Goal: Transaction & Acquisition: Purchase product/service

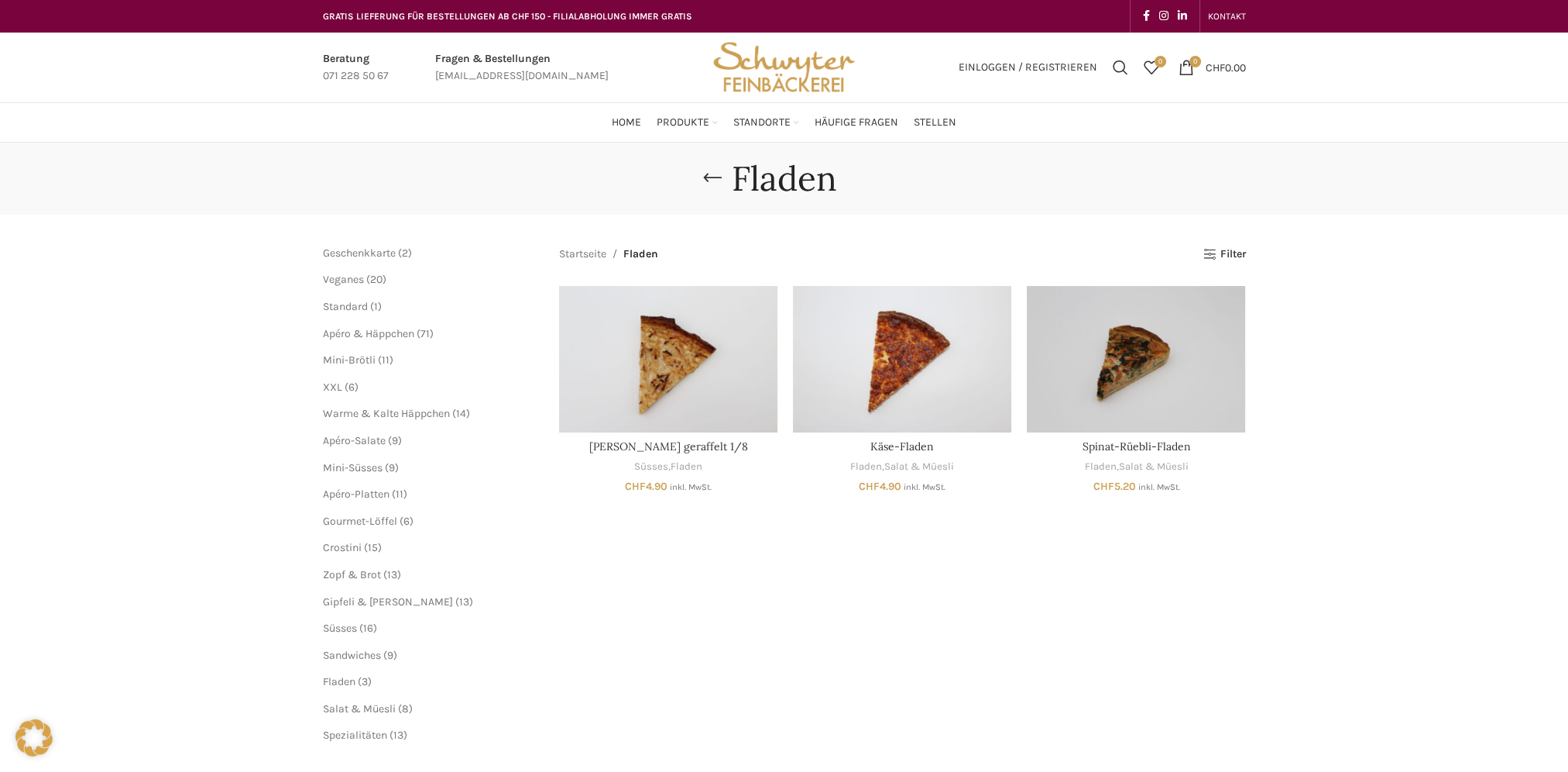
scroll to position [465, 0]
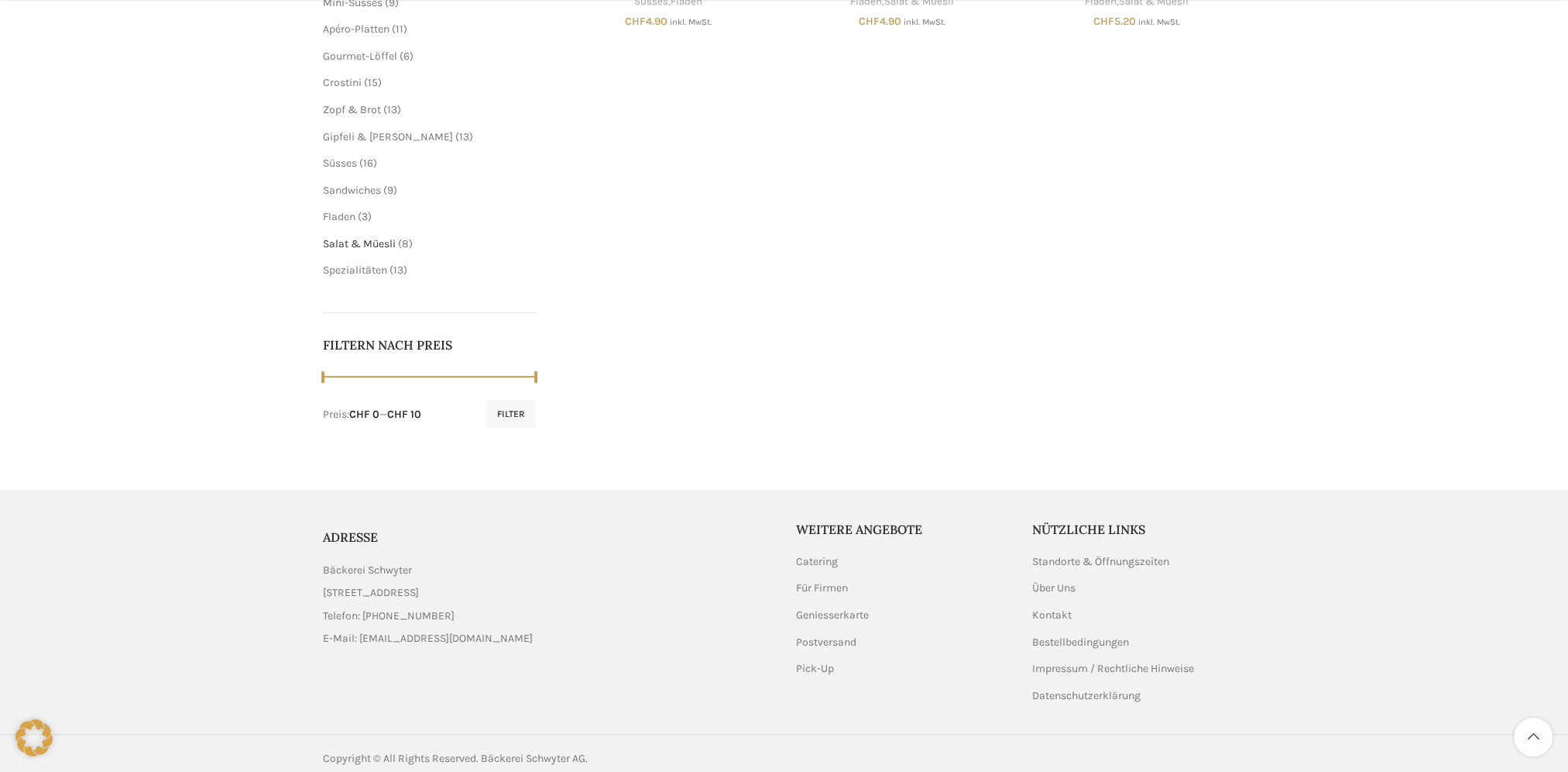
click at [372, 246] on span "Salat & Müesli" at bounding box center [359, 243] width 73 height 13
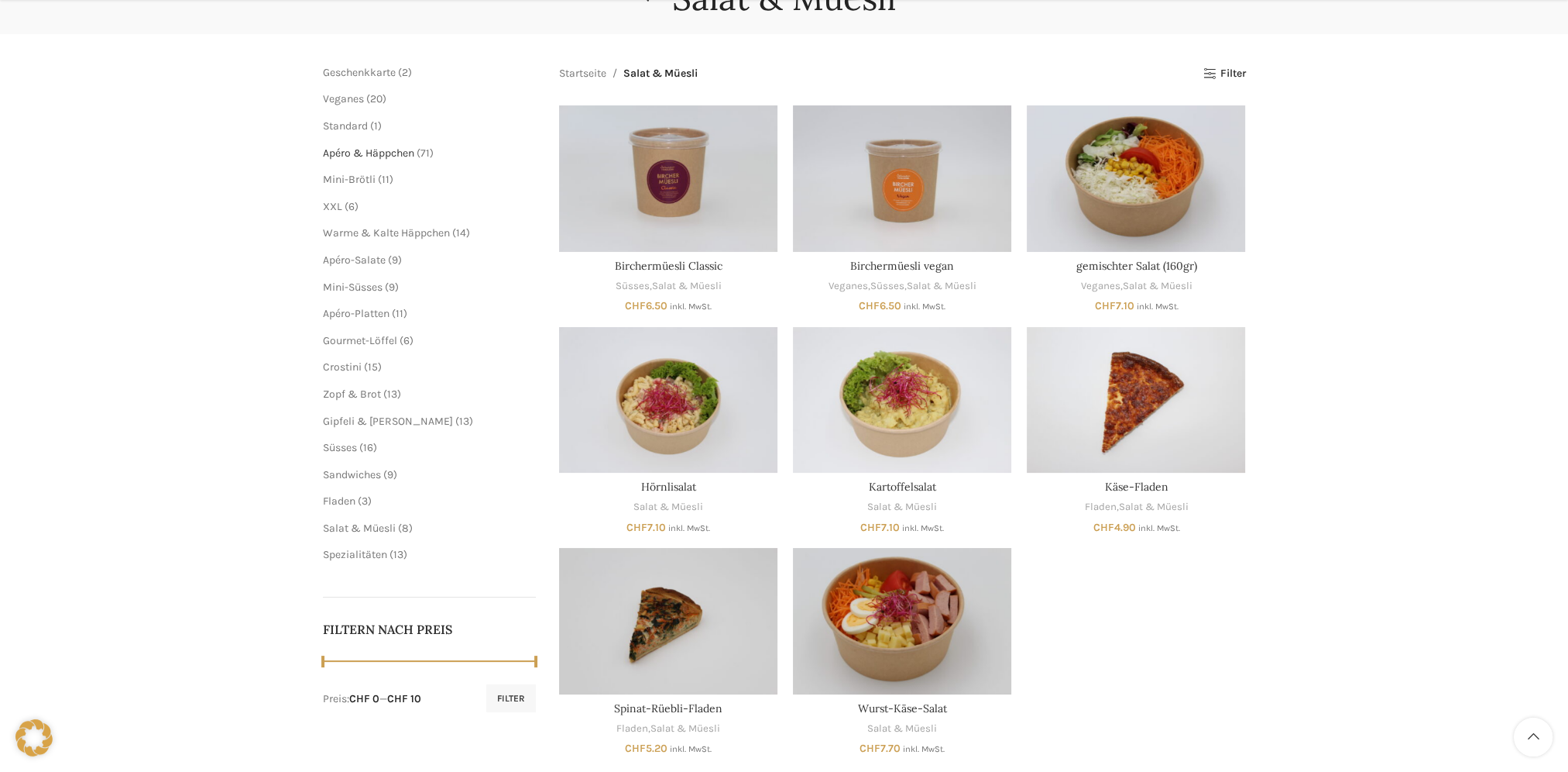
scroll to position [155, 0]
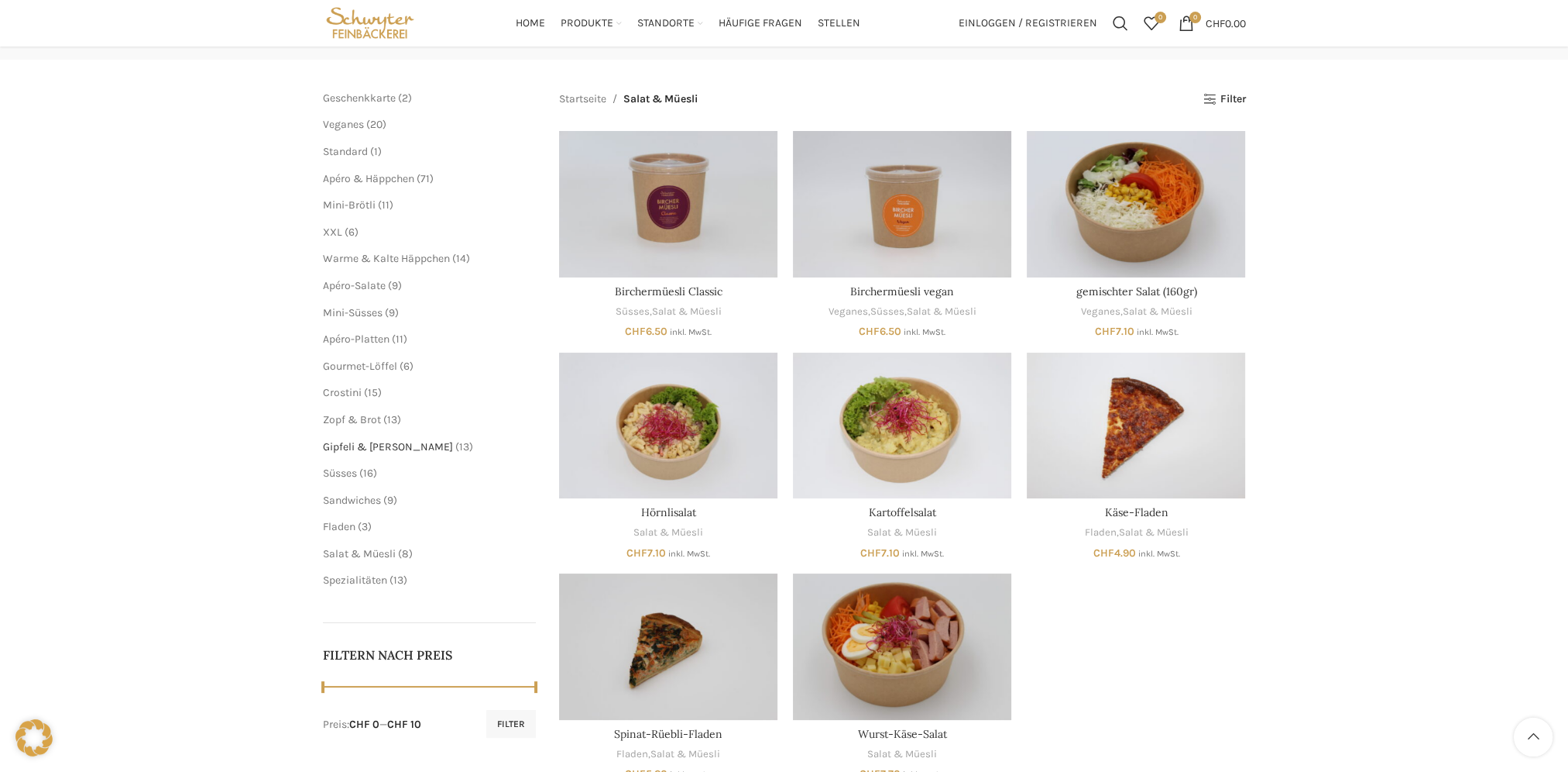
click at [369, 445] on span "Gipfeli & [PERSON_NAME]" at bounding box center [387, 446] width 130 height 13
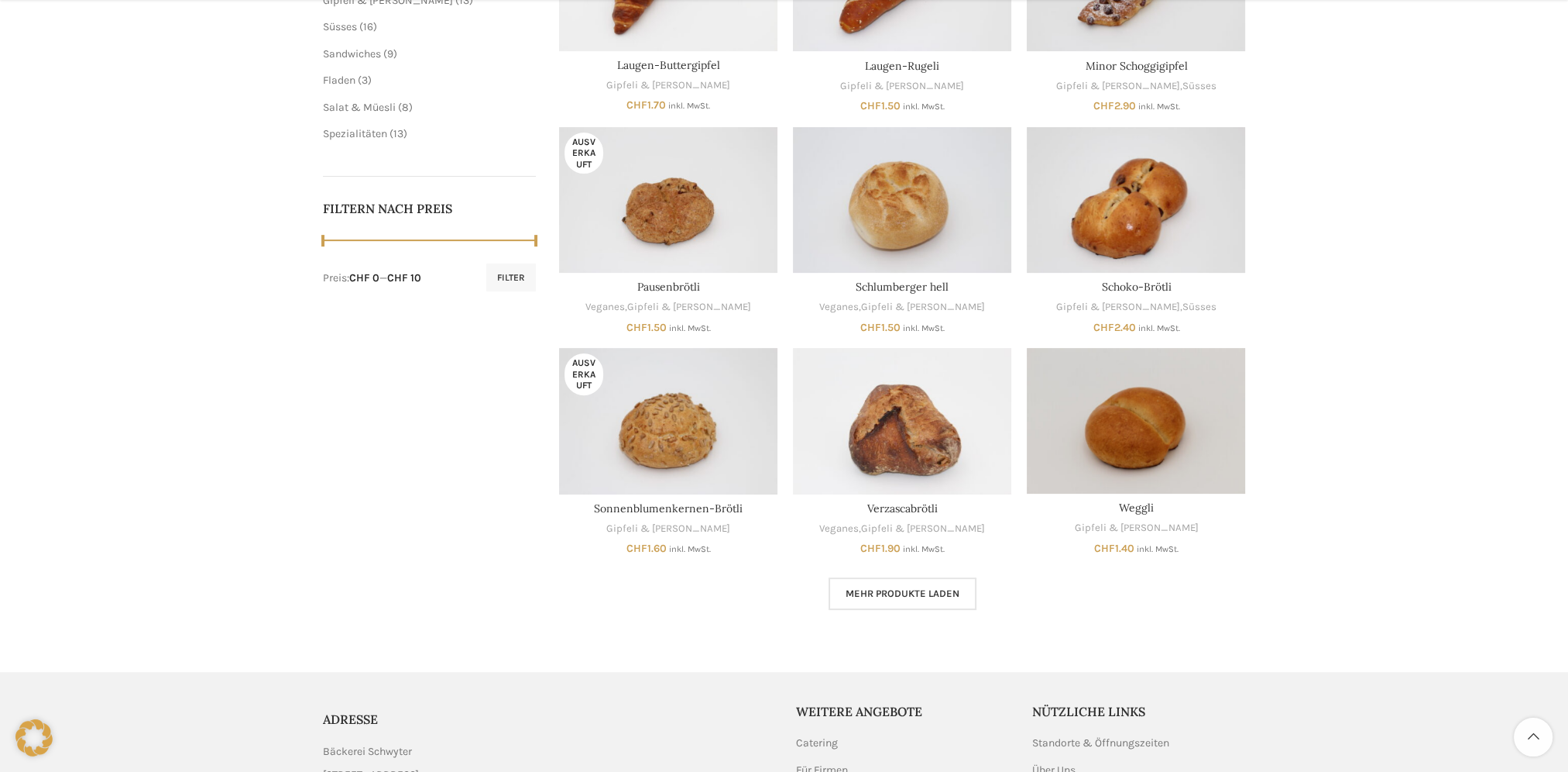
scroll to position [775, 0]
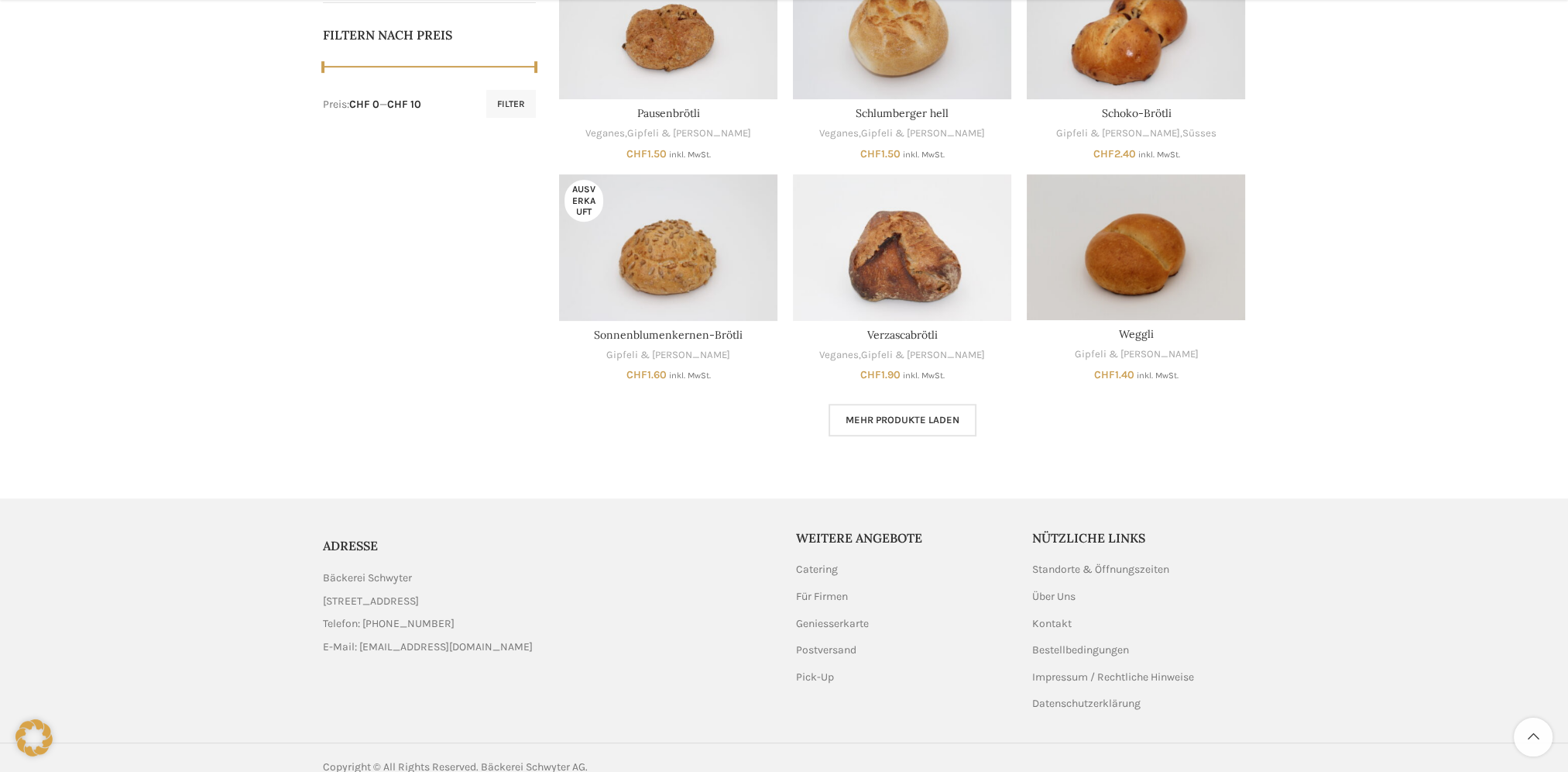
click at [874, 414] on span "Mehr Produkte laden" at bounding box center [902, 420] width 114 height 12
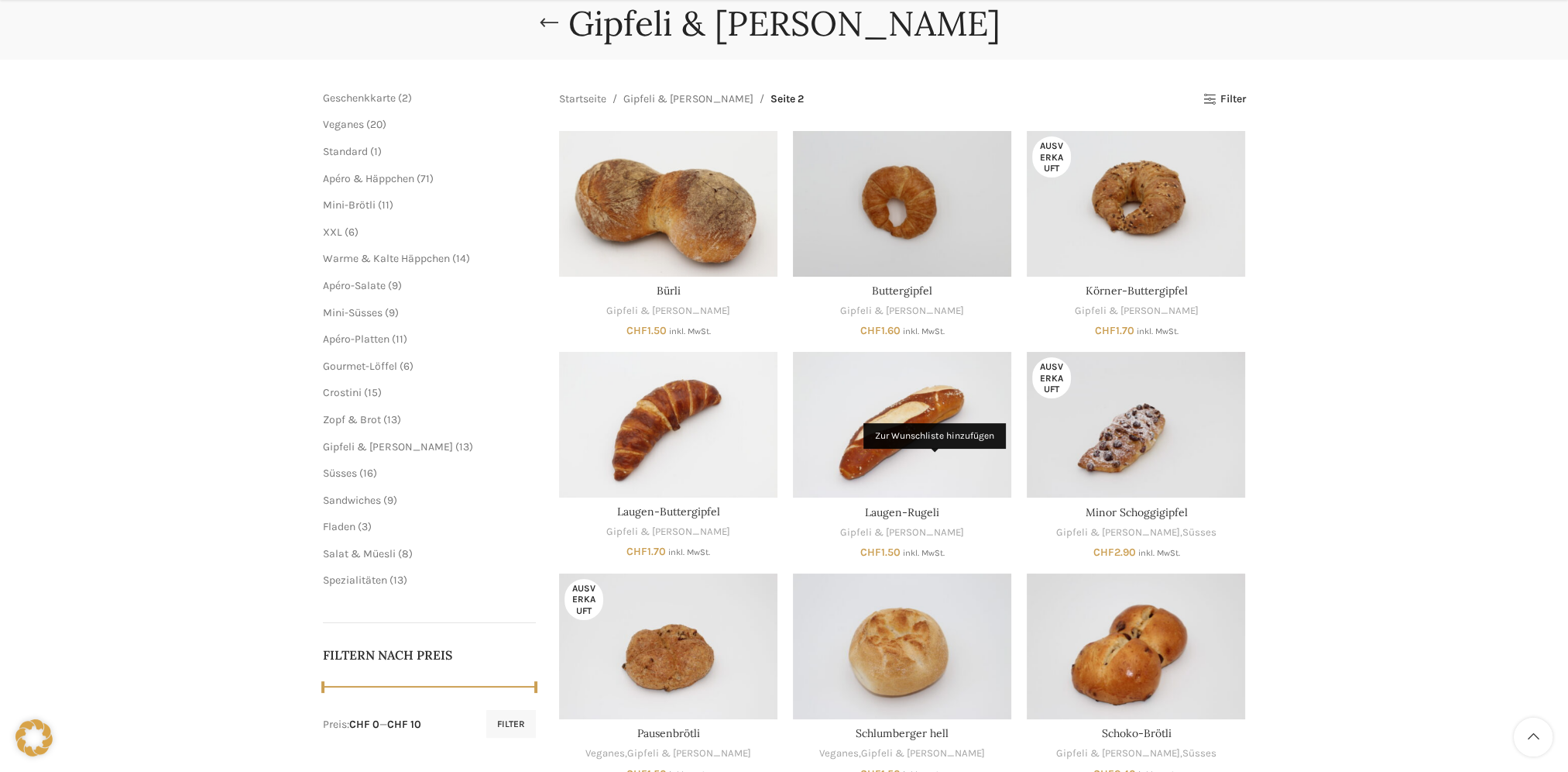
scroll to position [465, 0]
